Goal: Find specific page/section: Find specific page/section

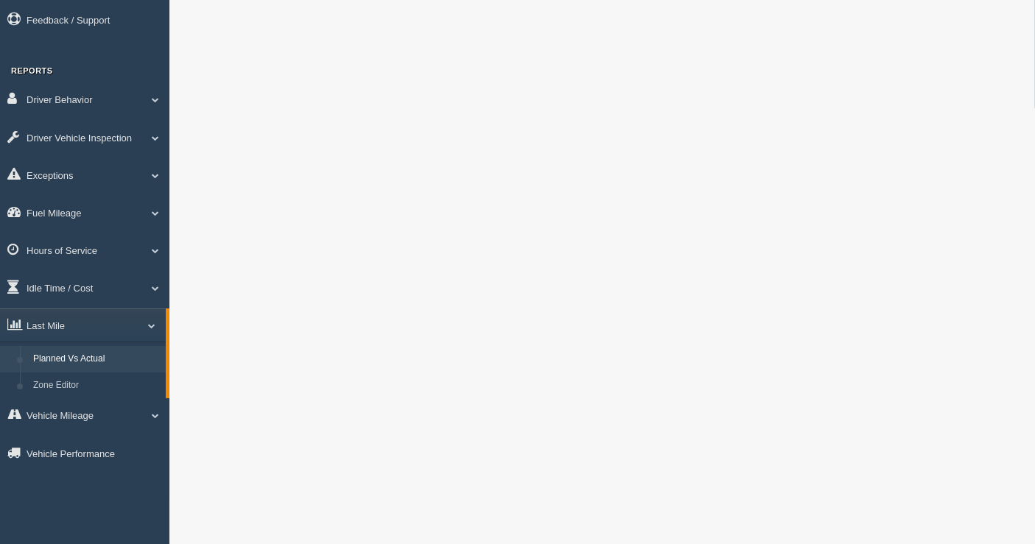
scroll to position [245, 0]
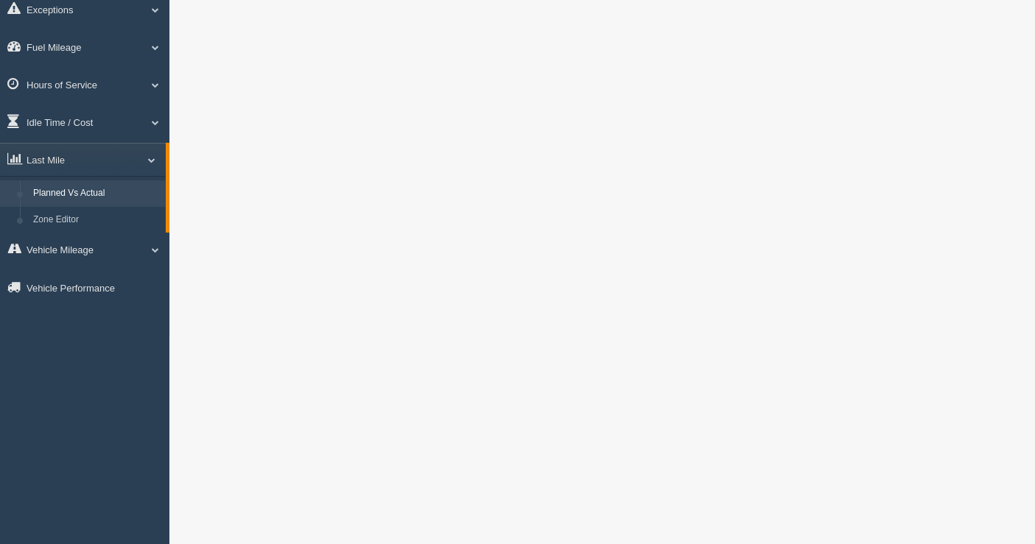
click at [68, 201] on link "Planned Vs Actual" at bounding box center [96, 193] width 139 height 27
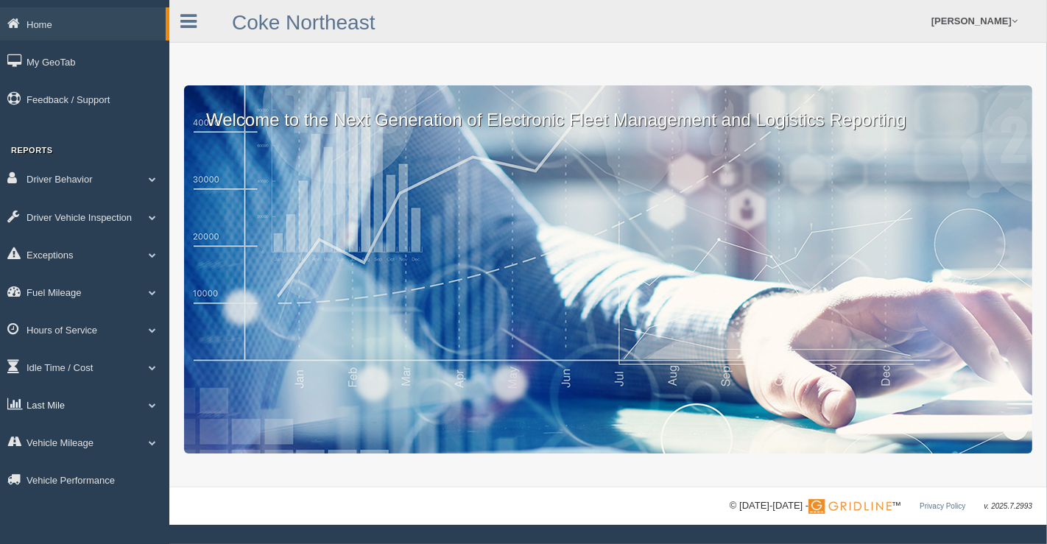
click at [42, 420] on link "Last Mile" at bounding box center [84, 404] width 169 height 33
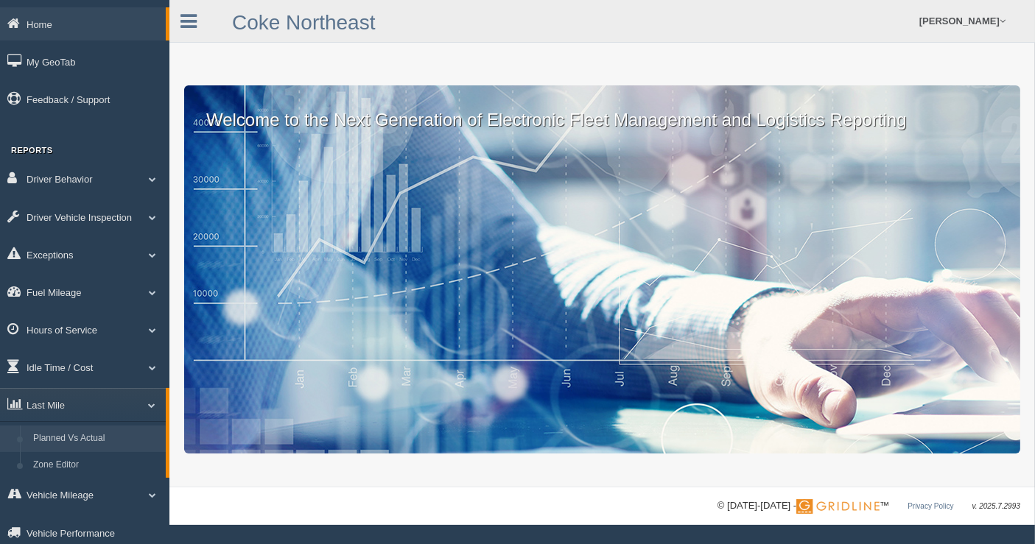
click at [55, 449] on link "Planned Vs Actual" at bounding box center [96, 439] width 139 height 27
